Goal: Obtain resource: Obtain resource

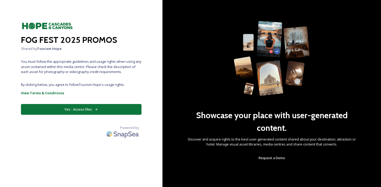
click at [77, 107] on button "Yes - Access Files" at bounding box center [81, 109] width 121 height 11
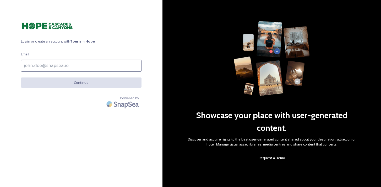
click at [60, 64] on input at bounding box center [81, 65] width 121 height 12
type input "[PERSON_NAME][EMAIL_ADDRESS][DOMAIN_NAME]"
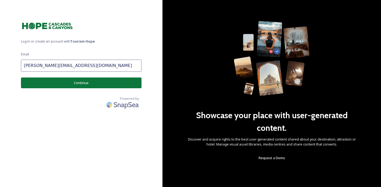
click at [71, 82] on button "Continue" at bounding box center [81, 82] width 121 height 11
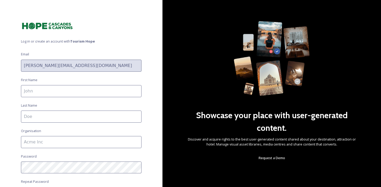
click at [85, 92] on input at bounding box center [81, 91] width 121 height 12
type input "[PERSON_NAME]"
type input "Barrettara"
type input "PMB-NB114625"
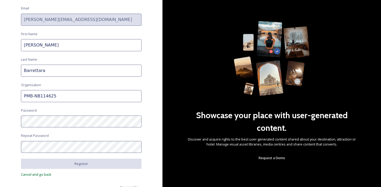
click at [66, 90] on input "PMB-NB114625" at bounding box center [81, 96] width 121 height 12
click at [62, 94] on input "PMB-NB114625" at bounding box center [81, 96] width 121 height 12
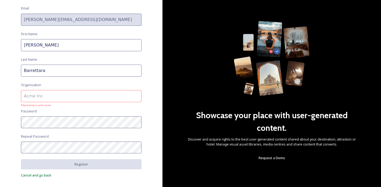
click at [57, 94] on input at bounding box center [81, 96] width 121 height 12
type input "Mountain Melodies"
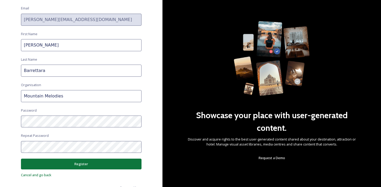
click at [104, 161] on button "Register" at bounding box center [81, 163] width 121 height 11
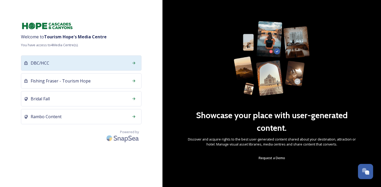
click at [69, 64] on div "DBC/HCC" at bounding box center [81, 62] width 121 height 15
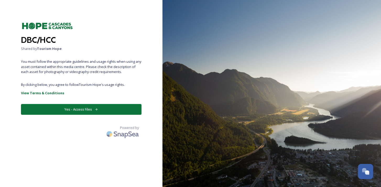
click at [88, 110] on button "Yes - Access Files" at bounding box center [81, 109] width 121 height 11
